Goal: Information Seeking & Learning: Learn about a topic

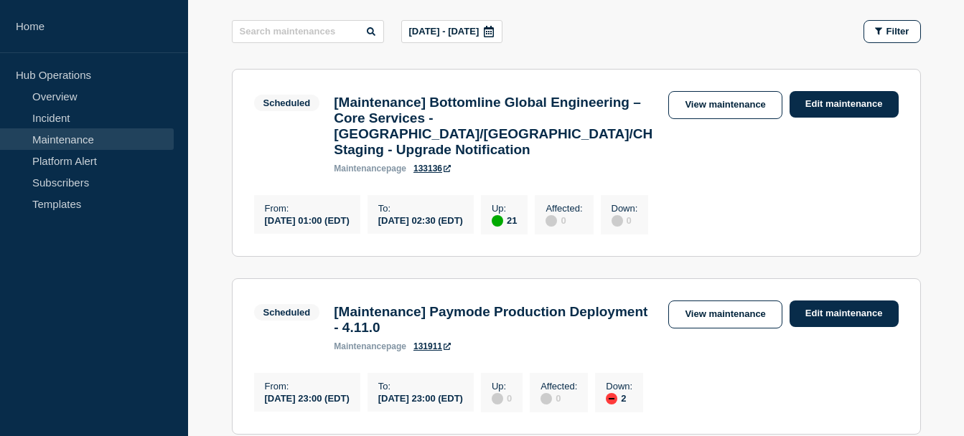
scroll to position [228, 0]
click at [502, 37] on div at bounding box center [489, 32] width 26 height 22
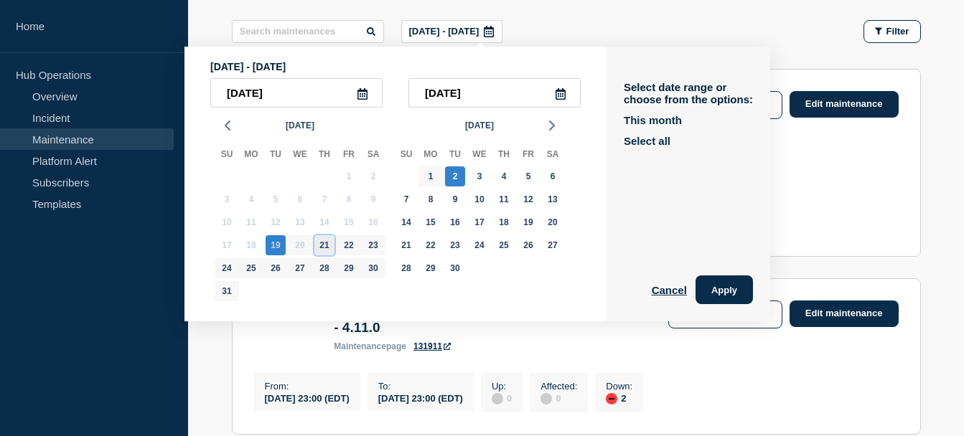
click at [329, 248] on div "21" at bounding box center [324, 245] width 20 height 20
type input "[DATE]"
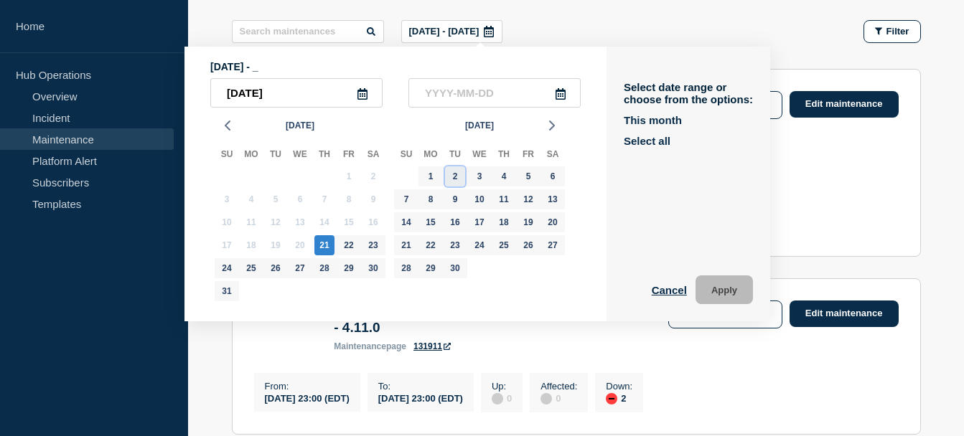
click at [456, 180] on div "2" at bounding box center [455, 176] width 20 height 20
type input "[DATE]"
click at [723, 296] on button "Apply" at bounding box center [723, 290] width 57 height 29
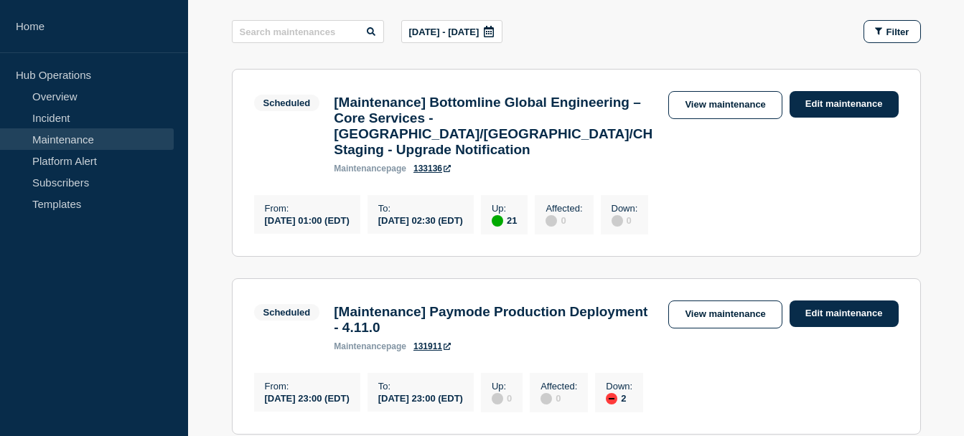
scroll to position [228, 0]
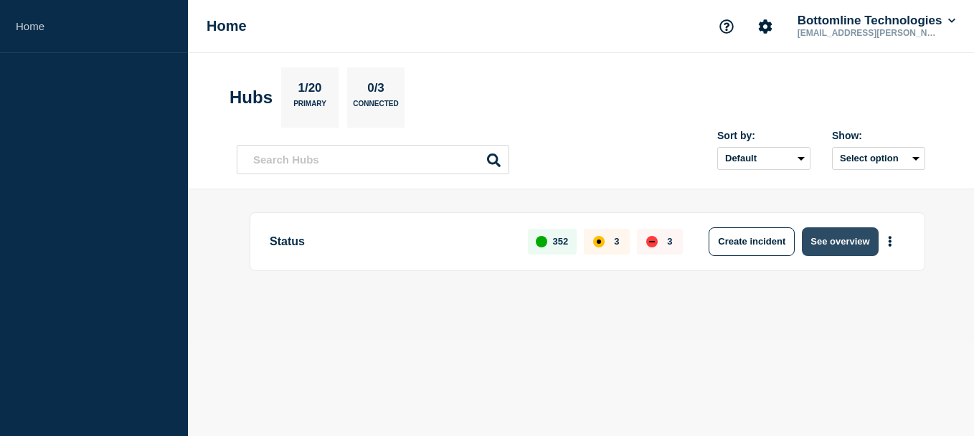
click at [819, 247] on button "See overview" at bounding box center [840, 241] width 76 height 29
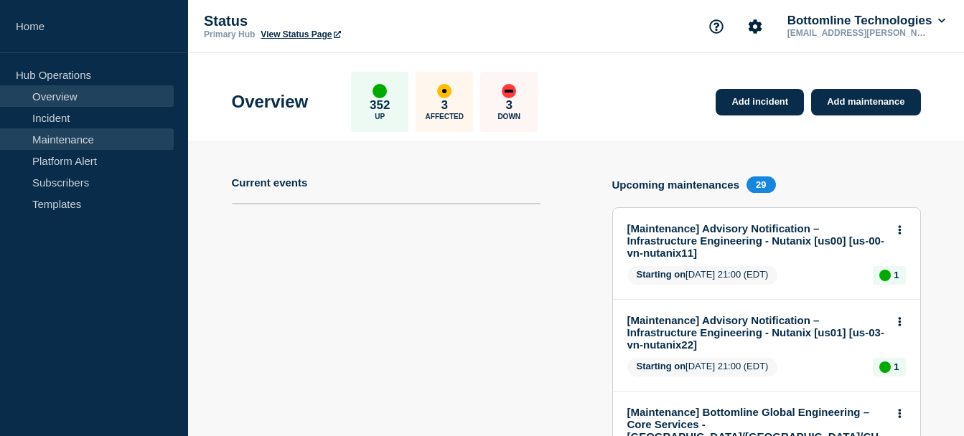
click at [92, 139] on link "Maintenance" at bounding box center [87, 139] width 174 height 22
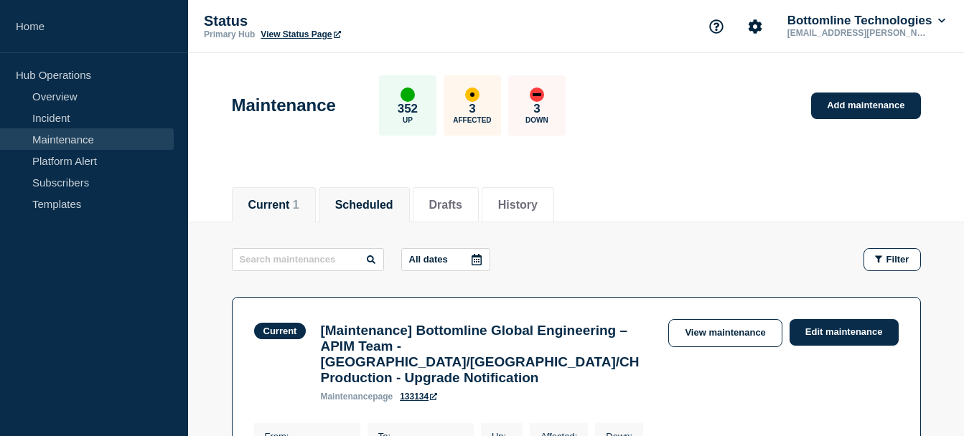
click at [361, 200] on button "Scheduled" at bounding box center [364, 205] width 58 height 13
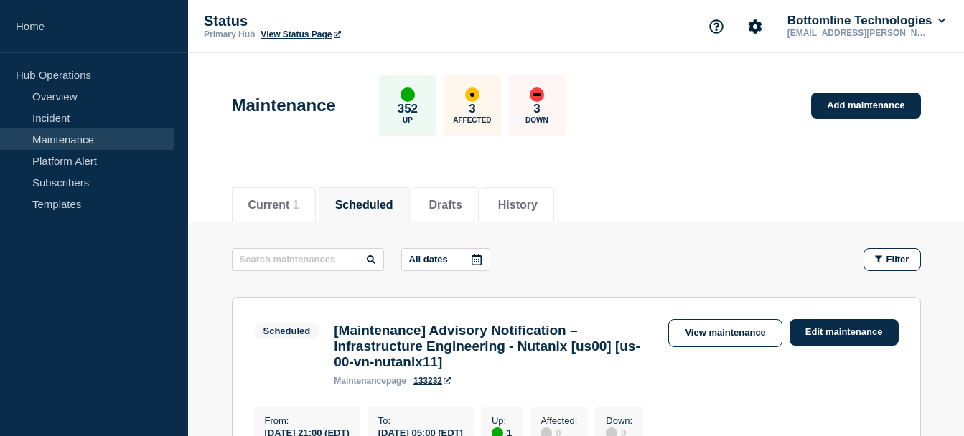
click at [481, 260] on icon at bounding box center [476, 259] width 10 height 11
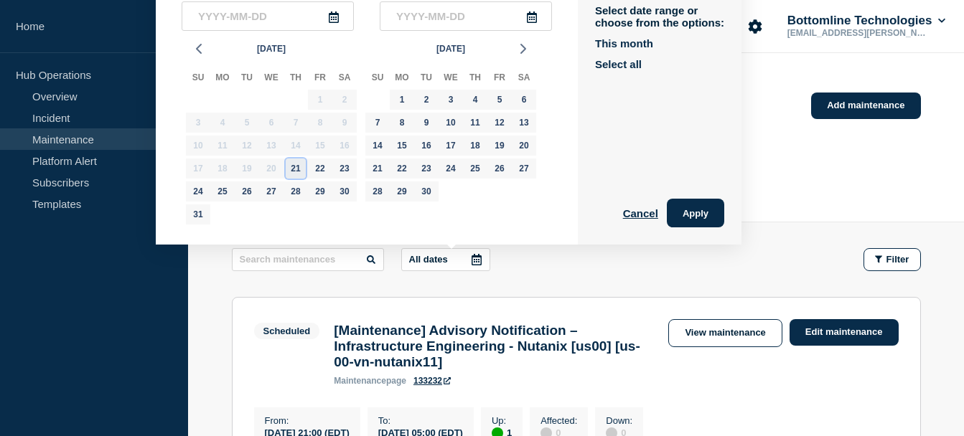
click at [296, 171] on div "21" at bounding box center [296, 169] width 20 height 20
type input "[DATE]"
click at [425, 100] on div "2" at bounding box center [426, 100] width 20 height 20
type input "[DATE]"
click at [701, 218] on button "Apply" at bounding box center [695, 213] width 57 height 29
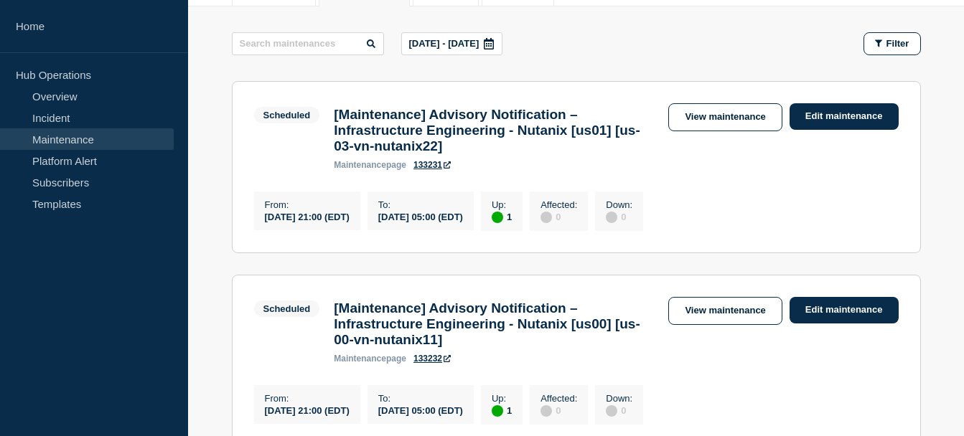
scroll to position [215, 0]
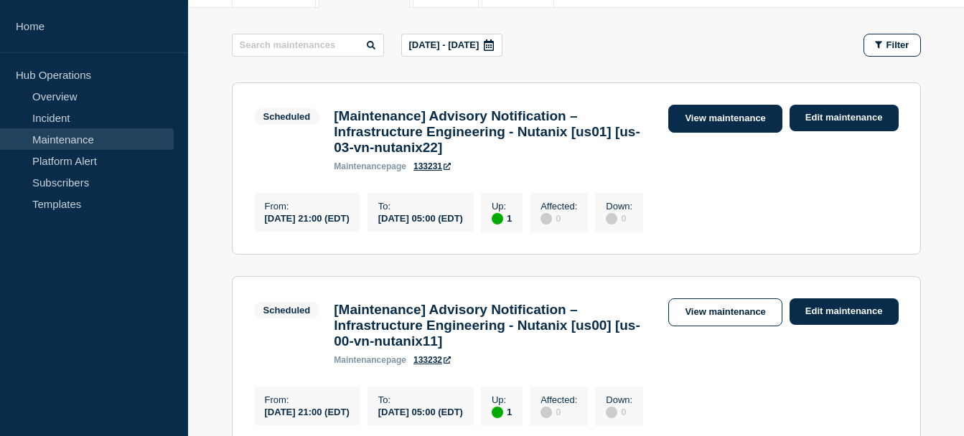
click at [698, 115] on link "View maintenance" at bounding box center [724, 119] width 113 height 28
